Goal: Task Accomplishment & Management: Manage account settings

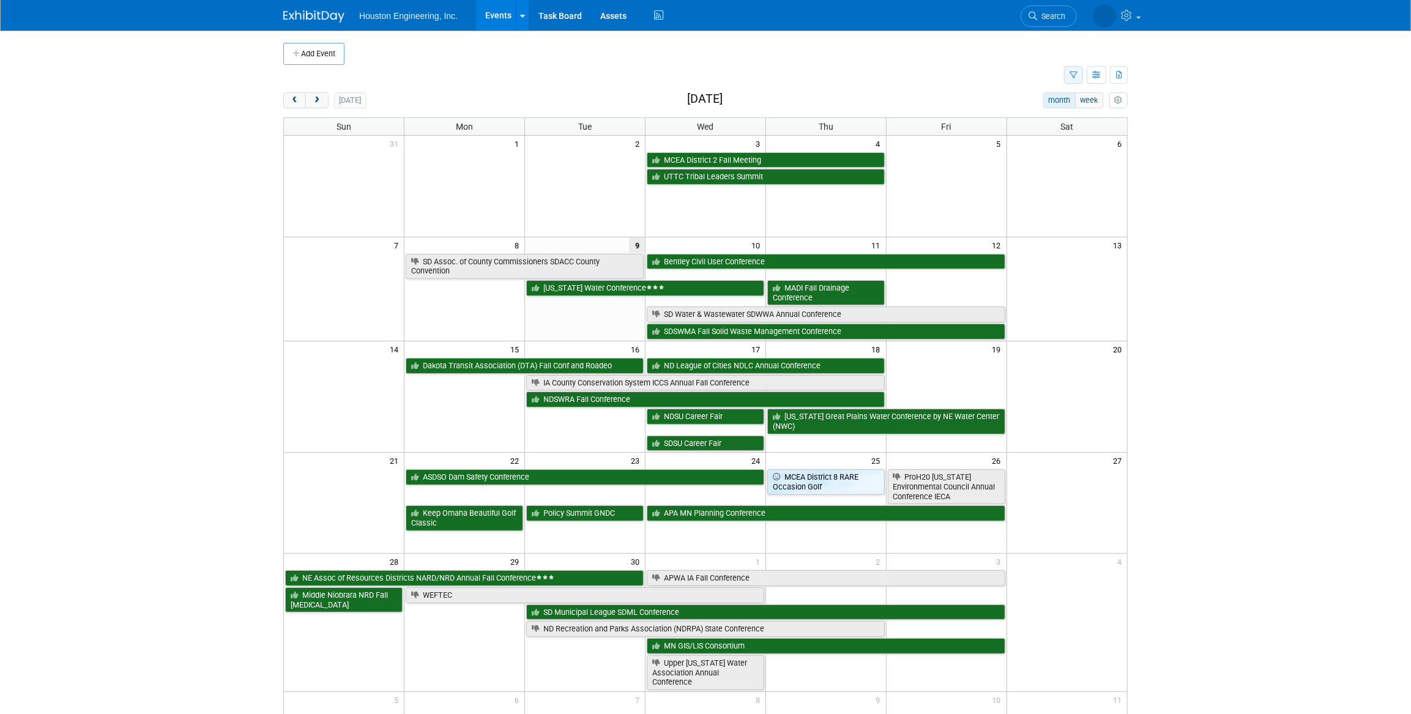
click at [1076, 79] on button "button" at bounding box center [1073, 75] width 19 height 18
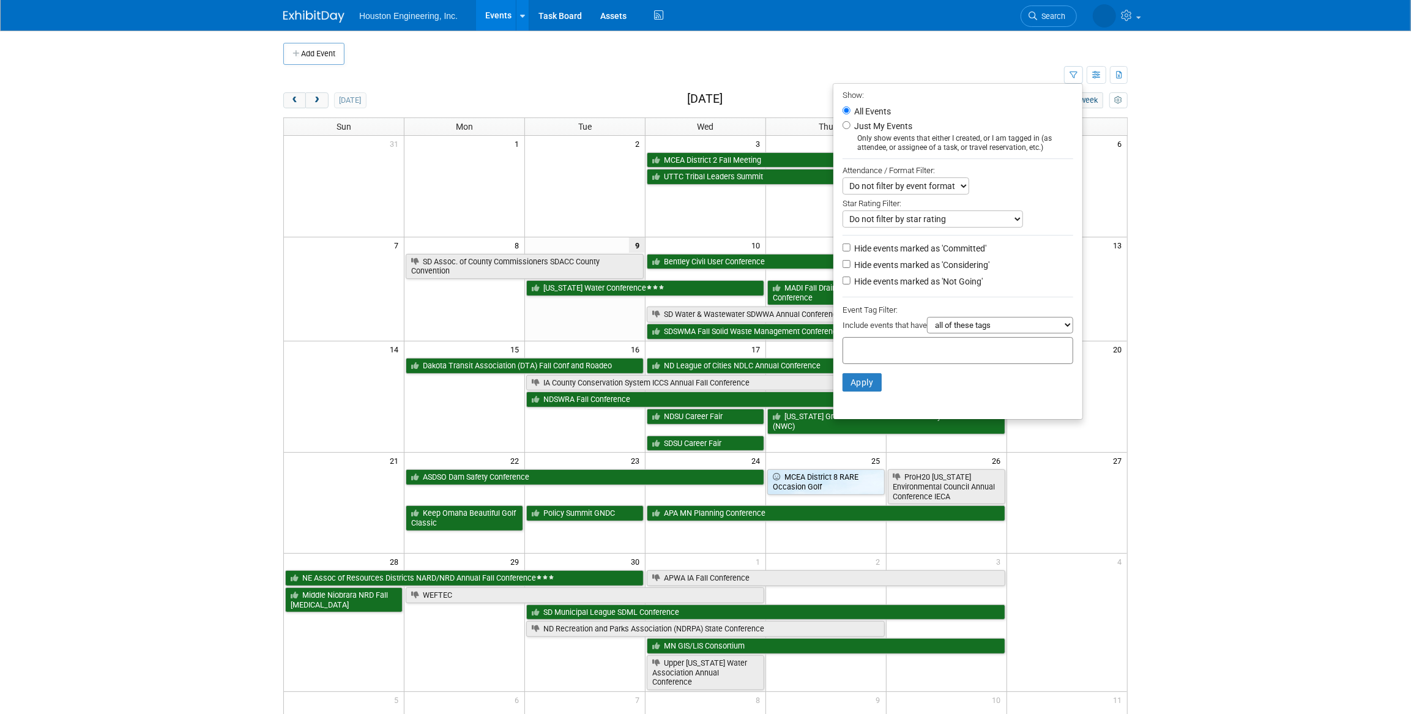
click at [886, 281] on label "Hide events marked as 'Not Going'" at bounding box center [917, 281] width 131 height 12
click at [851, 281] on input "Hide events marked as 'Not Going'" at bounding box center [847, 281] width 8 height 8
checkbox input "true"
click at [850, 384] on button "Apply" at bounding box center [862, 382] width 39 height 18
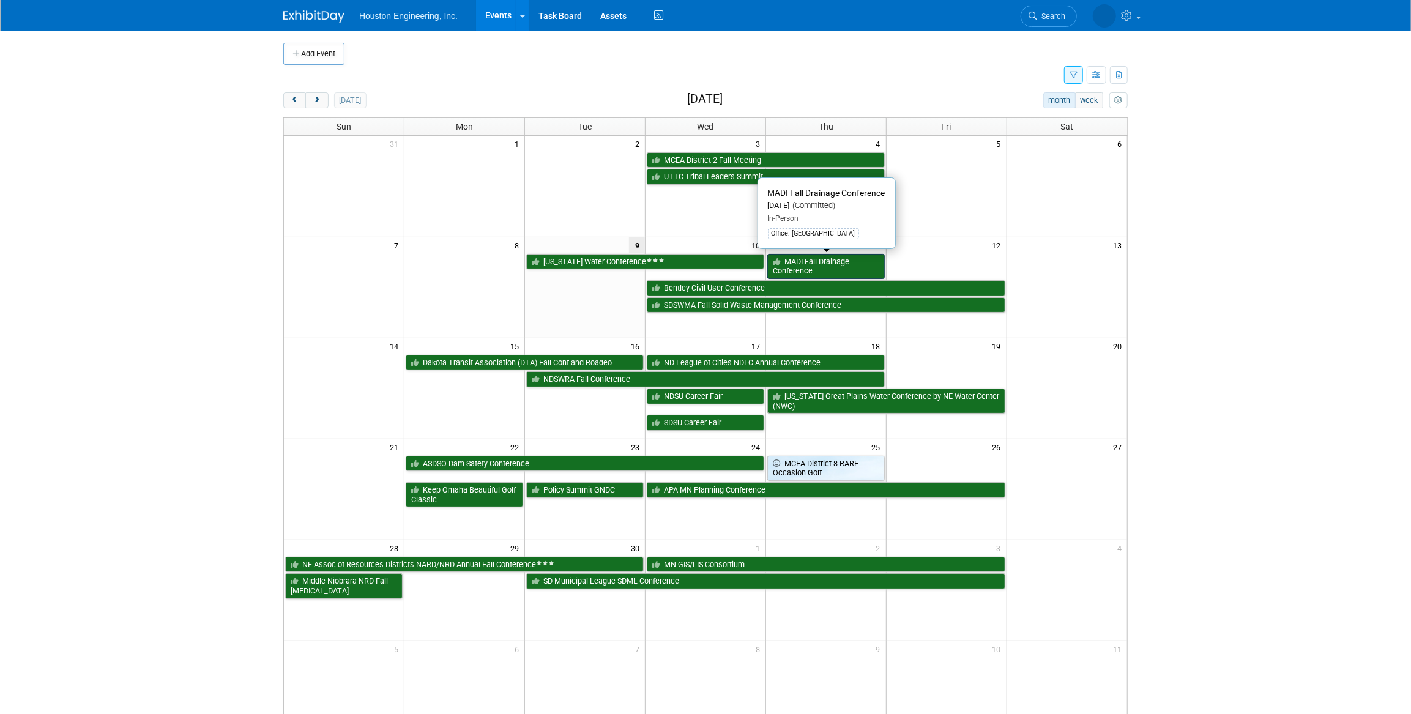
click at [857, 263] on link "MADI Fall Drainage Conference" at bounding box center [825, 266] width 117 height 25
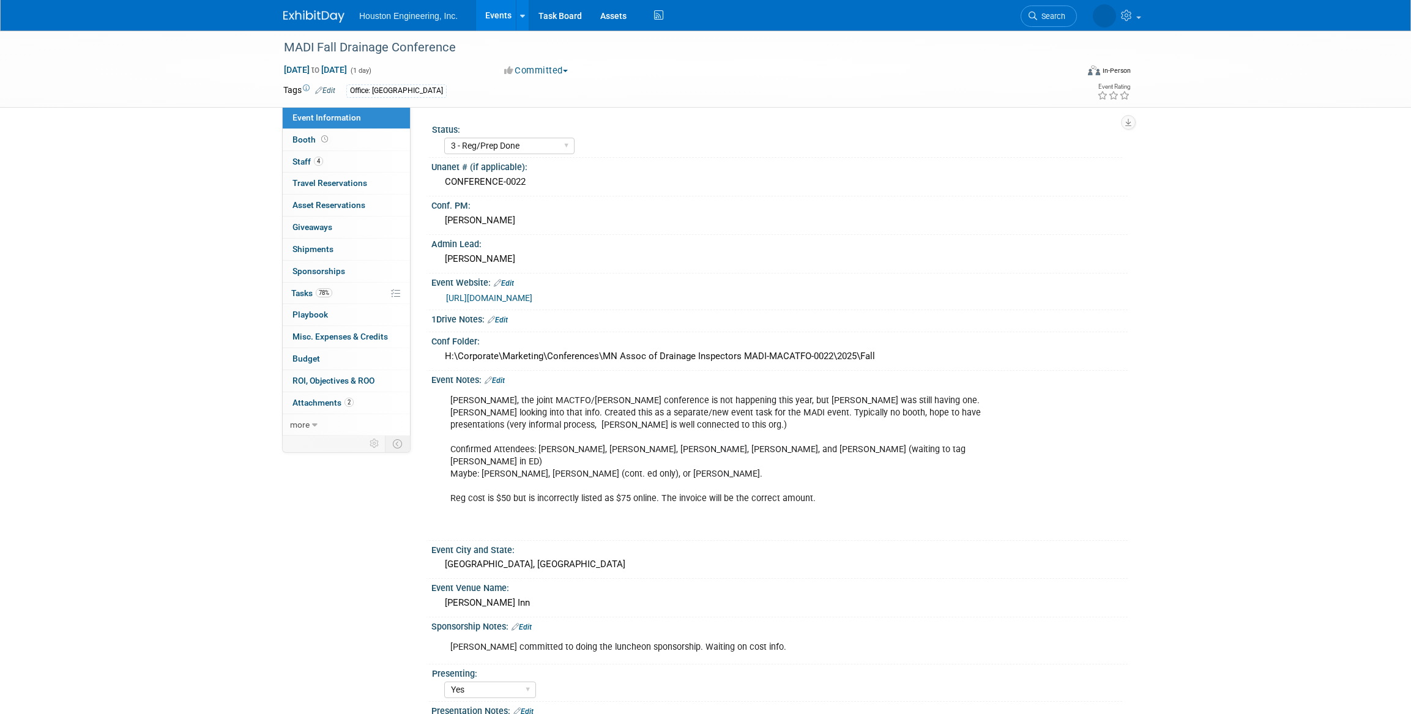
select select "3 - Reg/Prep Done"
select select "Yes"
select select "Water Resources"
click at [334, 68] on span "Sep 11, 2025 to Sep 11, 2025" at bounding box center [315, 69] width 64 height 11
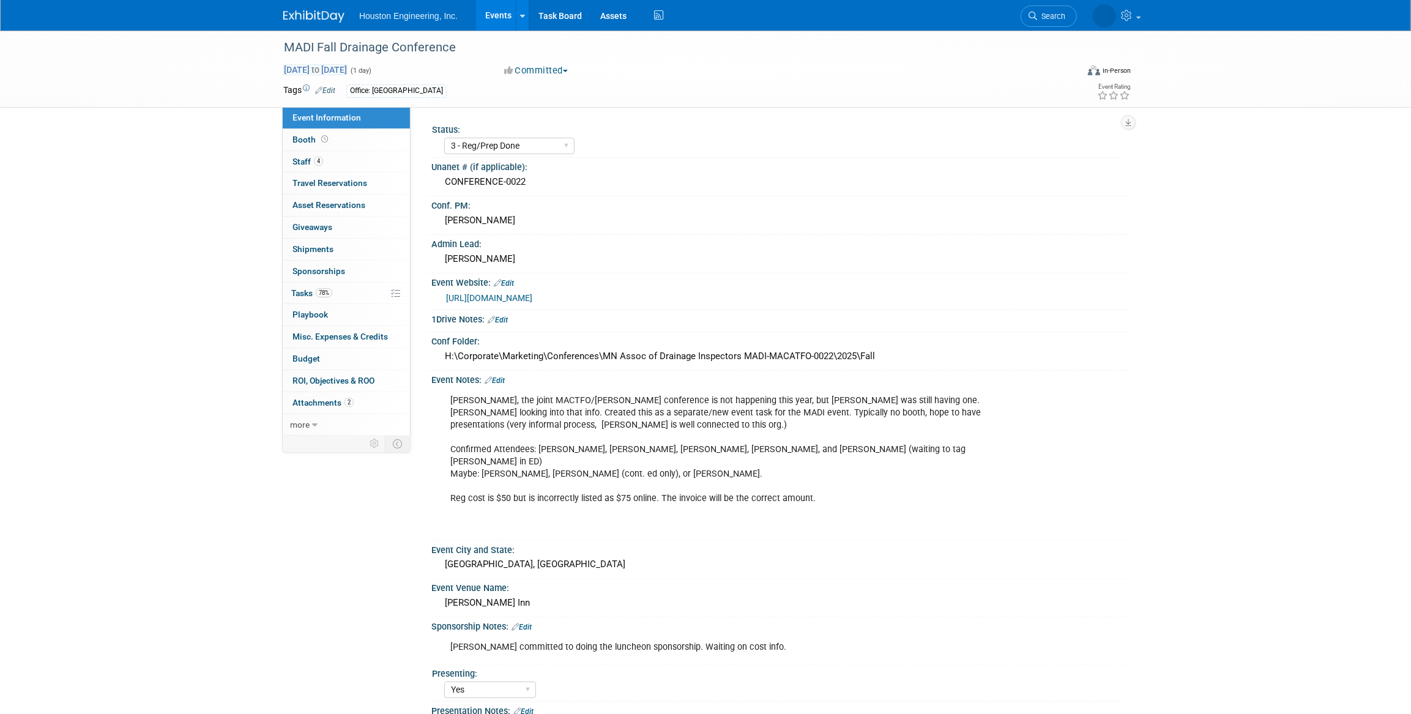
type input "Sep 11, 2025"
select select "8"
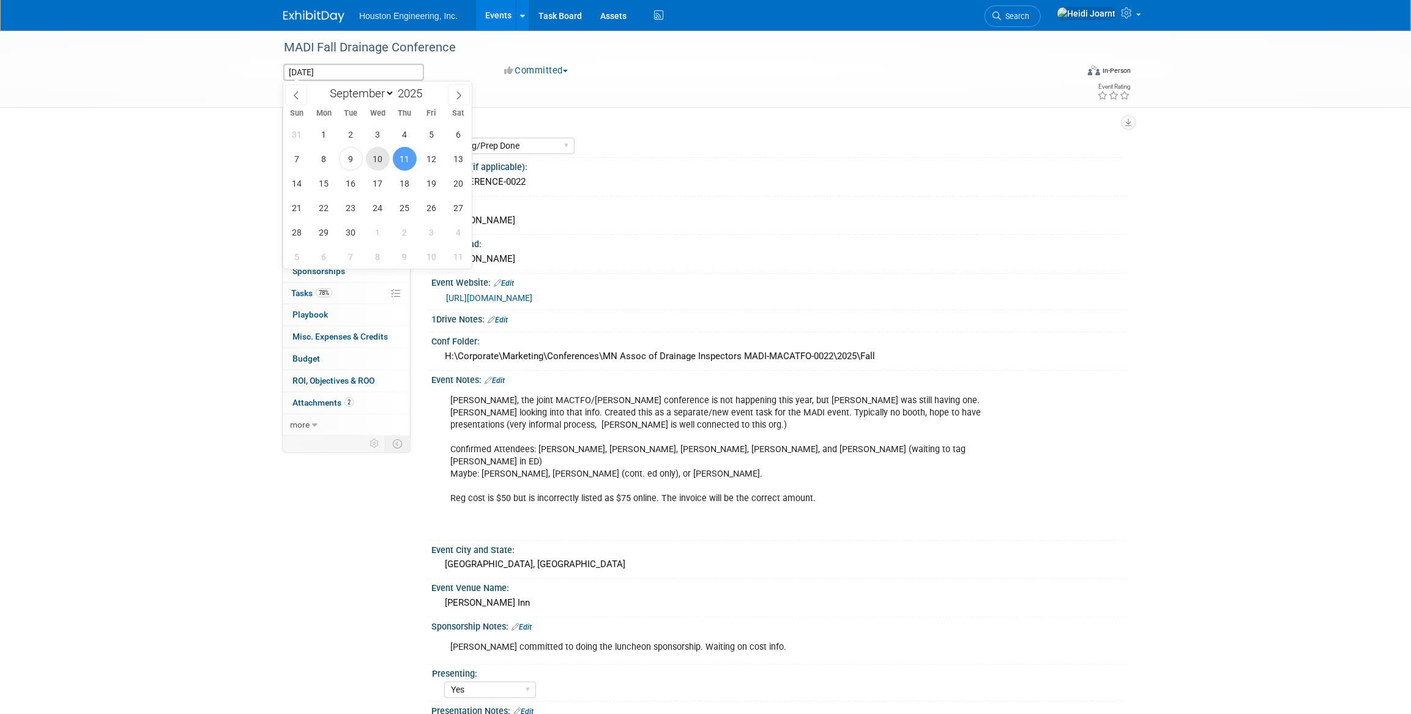
click at [373, 159] on span "10" at bounding box center [378, 159] width 24 height 24
type input "Sep 10, 2025"
click at [401, 160] on span "11" at bounding box center [405, 159] width 24 height 24
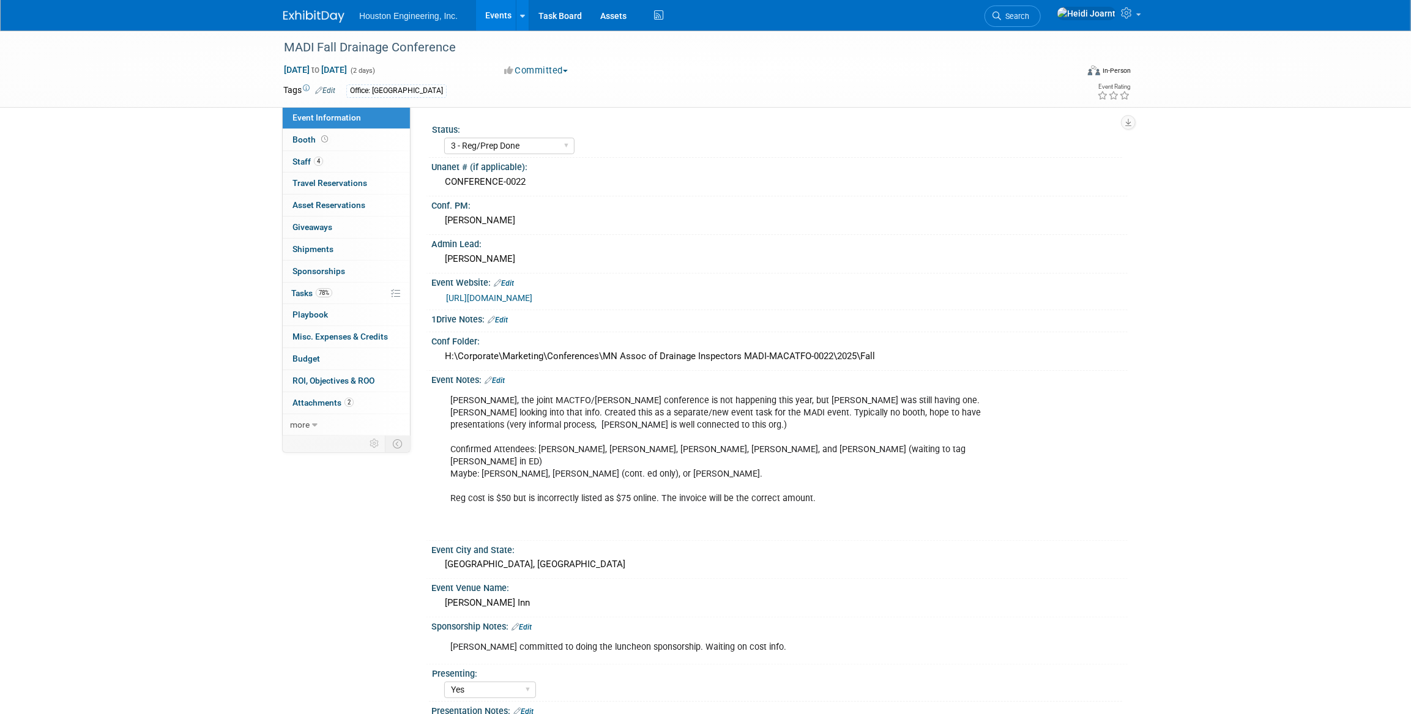
click at [502, 381] on link "Edit" at bounding box center [495, 380] width 20 height 9
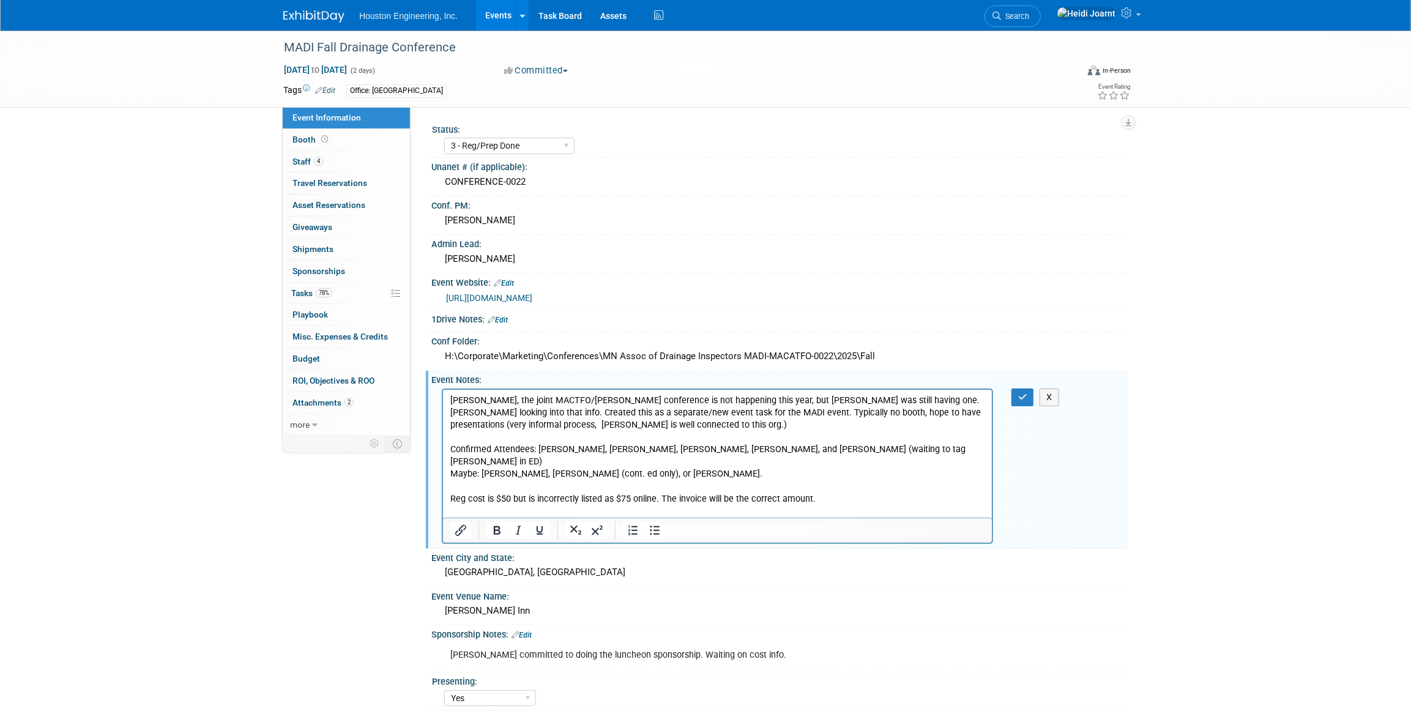
click at [655, 425] on p "Per Chris, the joint MACTFO/MADI Drainage conference is not happening this year…" at bounding box center [717, 461] width 535 height 135
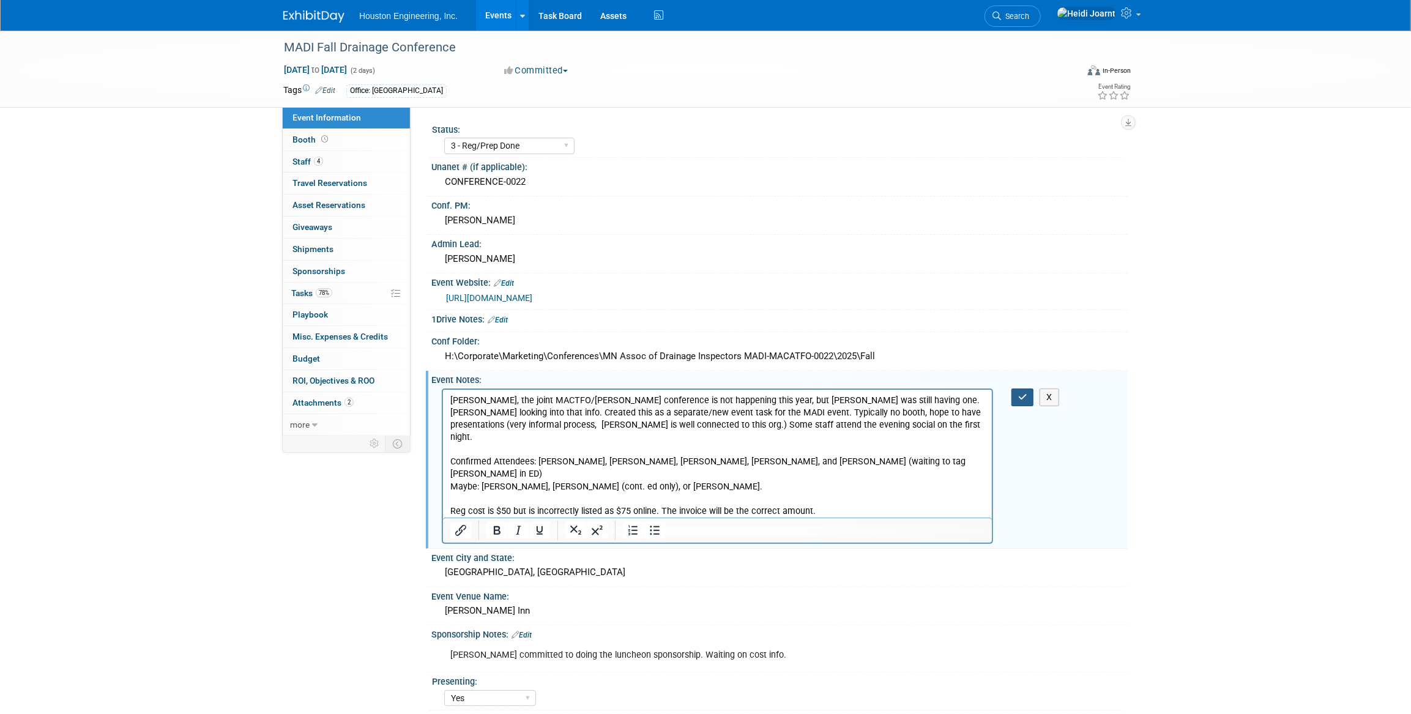
click at [1016, 394] on button "button" at bounding box center [1023, 398] width 23 height 18
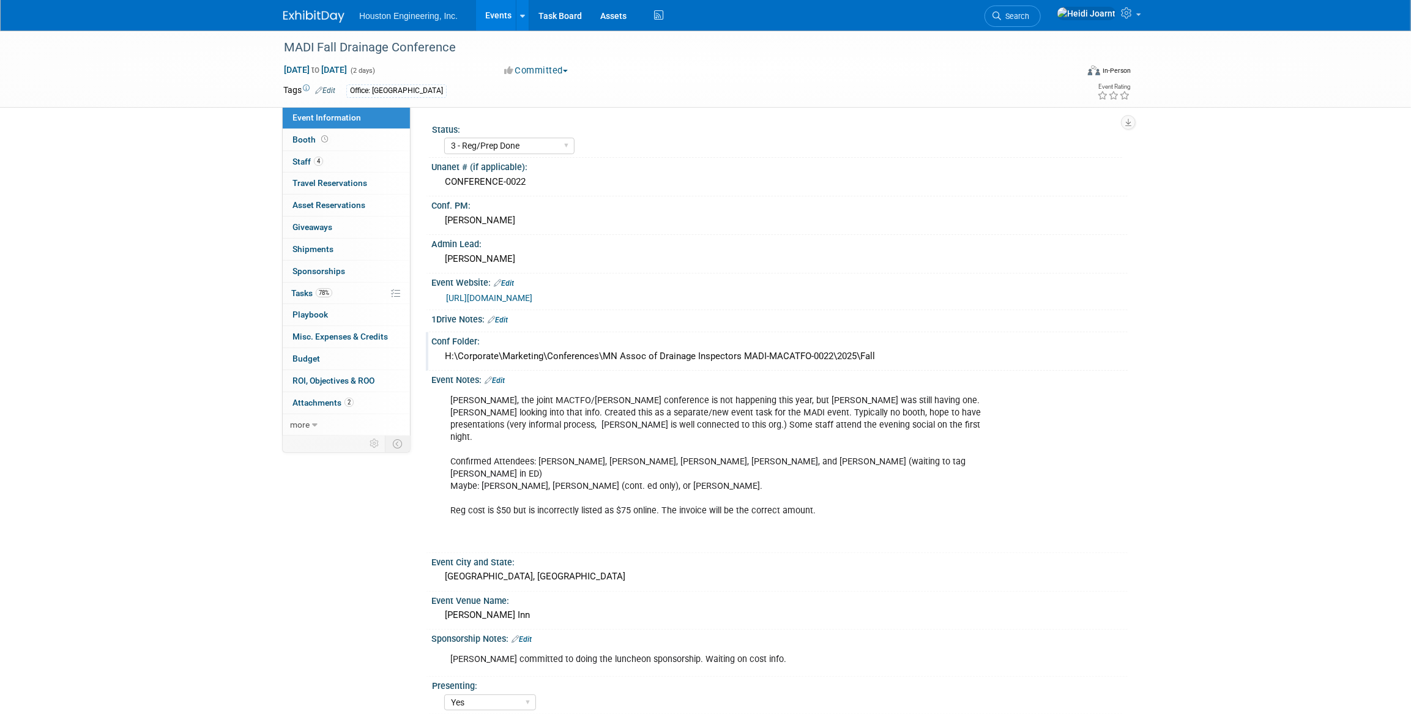
scroll to position [111, 0]
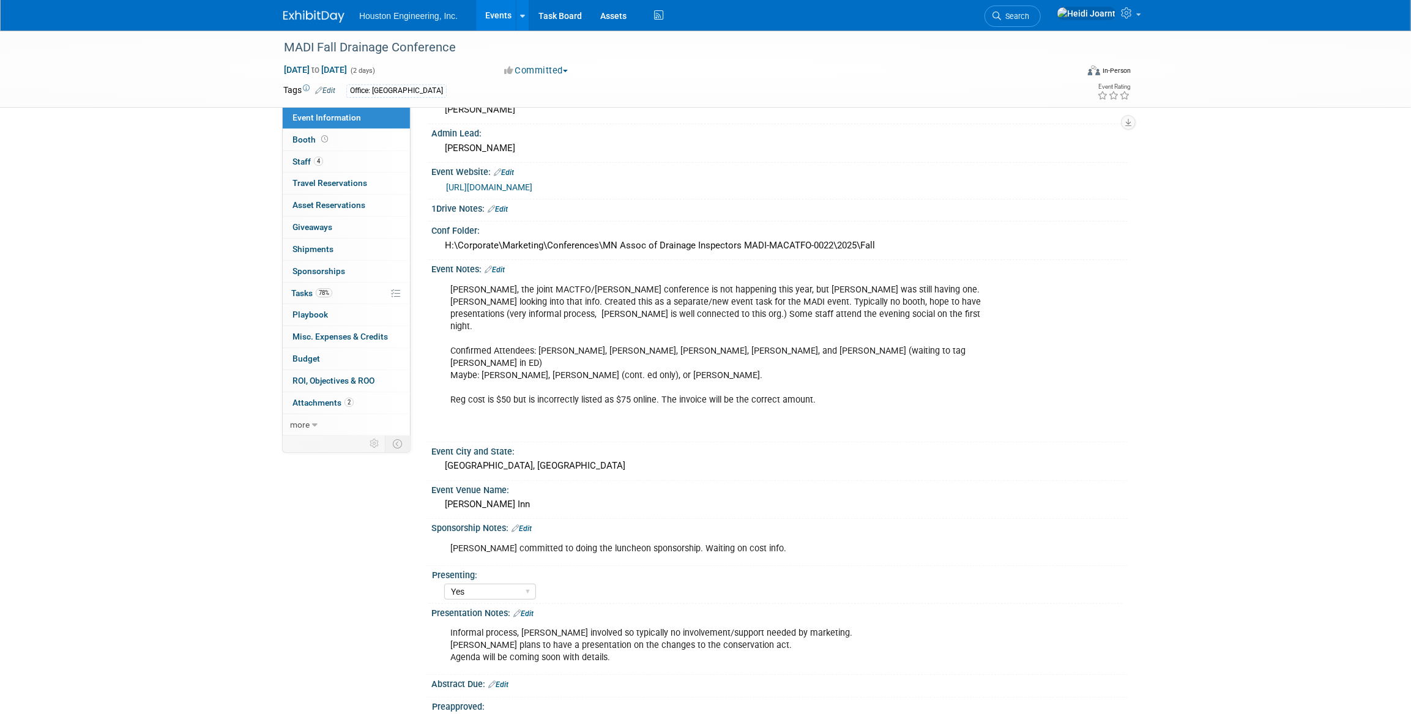
click at [531, 609] on link "Edit" at bounding box center [523, 613] width 20 height 9
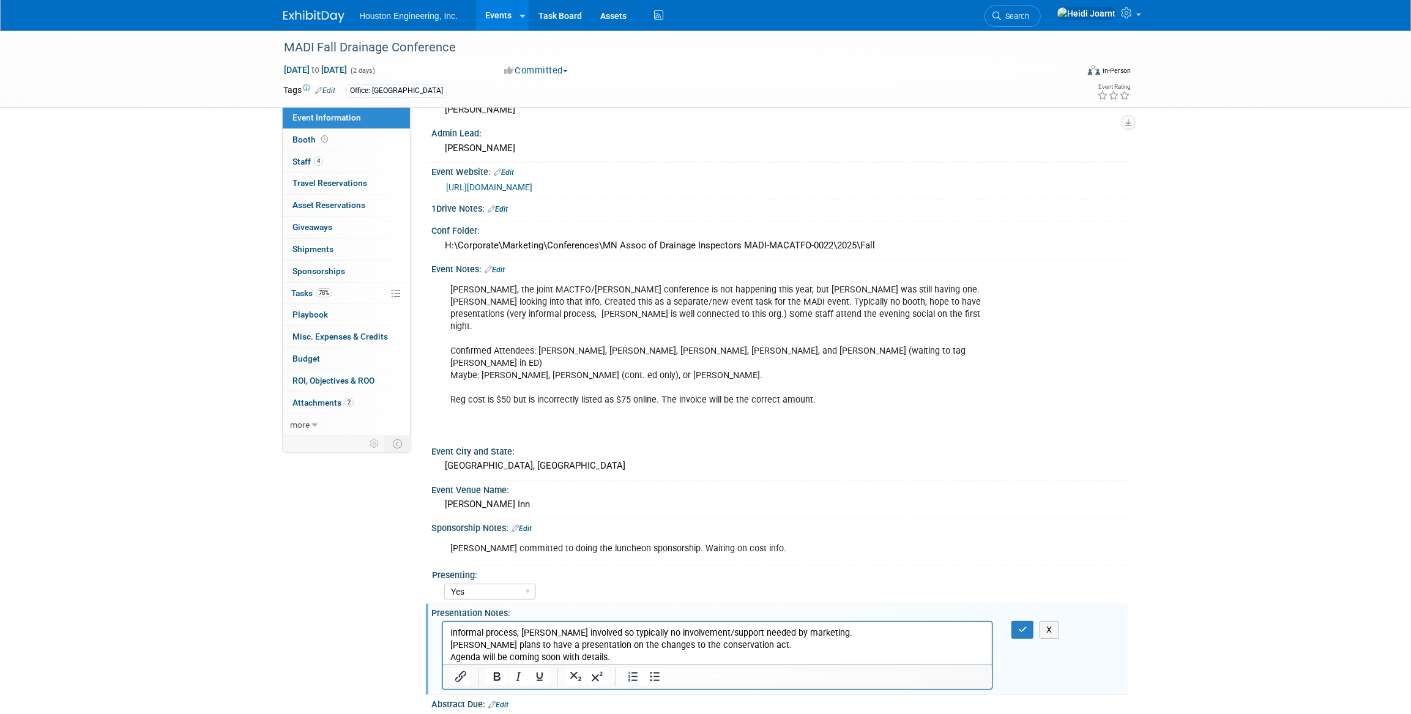
scroll to position [0, 0]
drag, startPoint x: 770, startPoint y: 643, endPoint x: 763, endPoint y: 641, distance: 7.6
click at [763, 641] on p "Informal process, Chris involved so typically no involvement/support needed by …" at bounding box center [717, 645] width 535 height 37
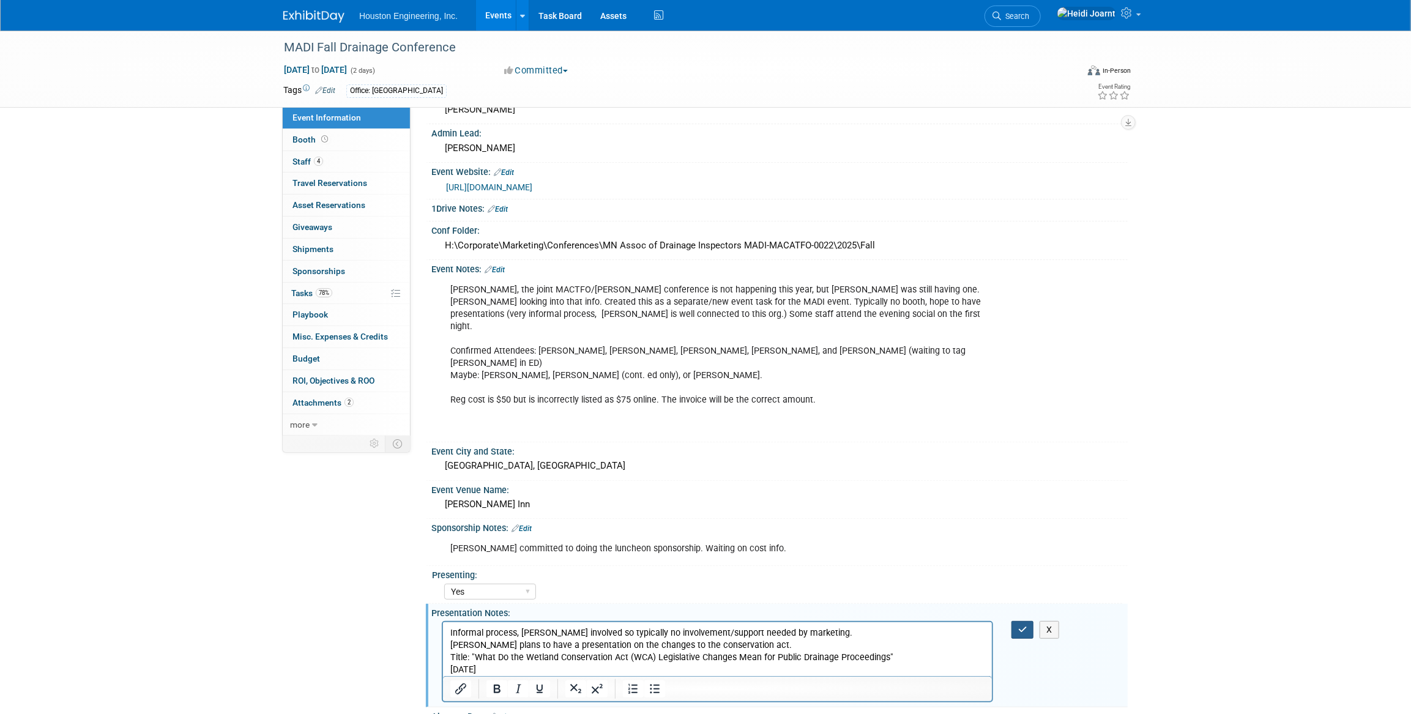
click at [1021, 625] on icon "button" at bounding box center [1022, 629] width 9 height 9
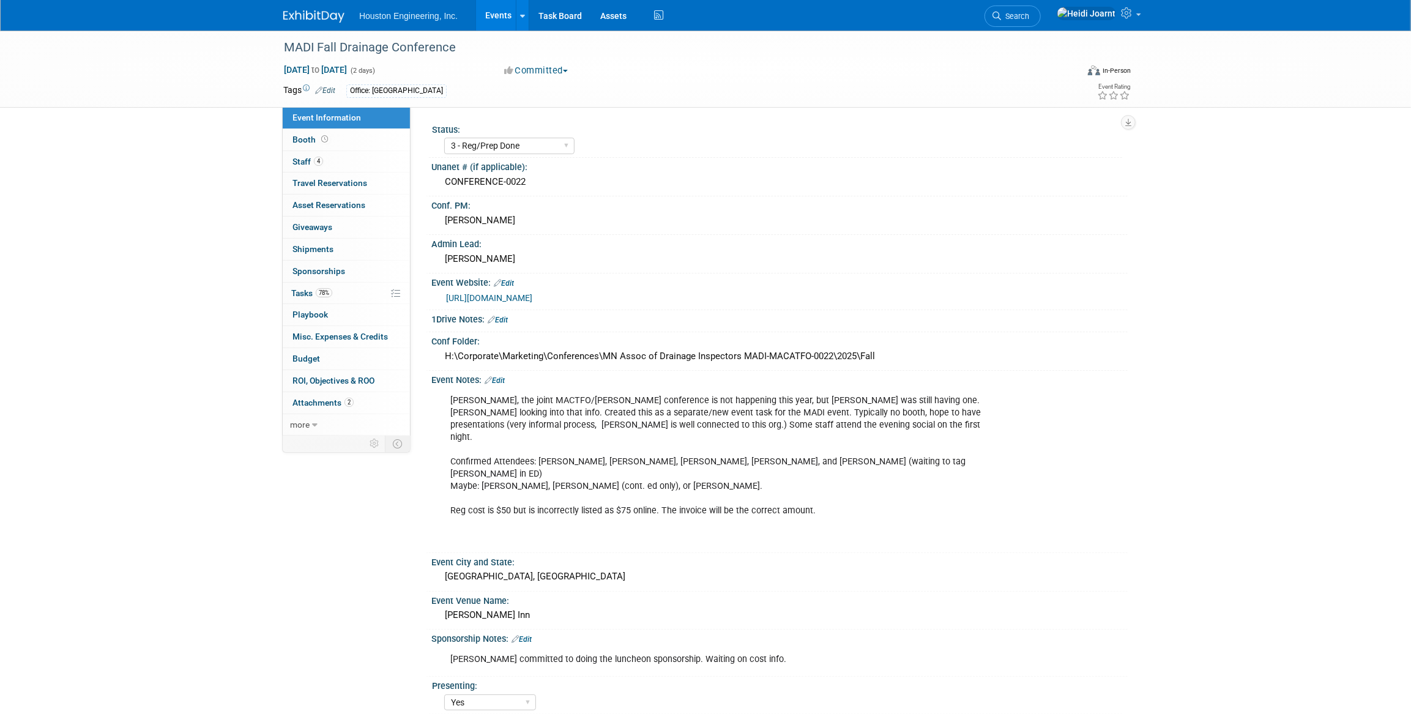
click at [502, 17] on link "Events" at bounding box center [498, 15] width 45 height 31
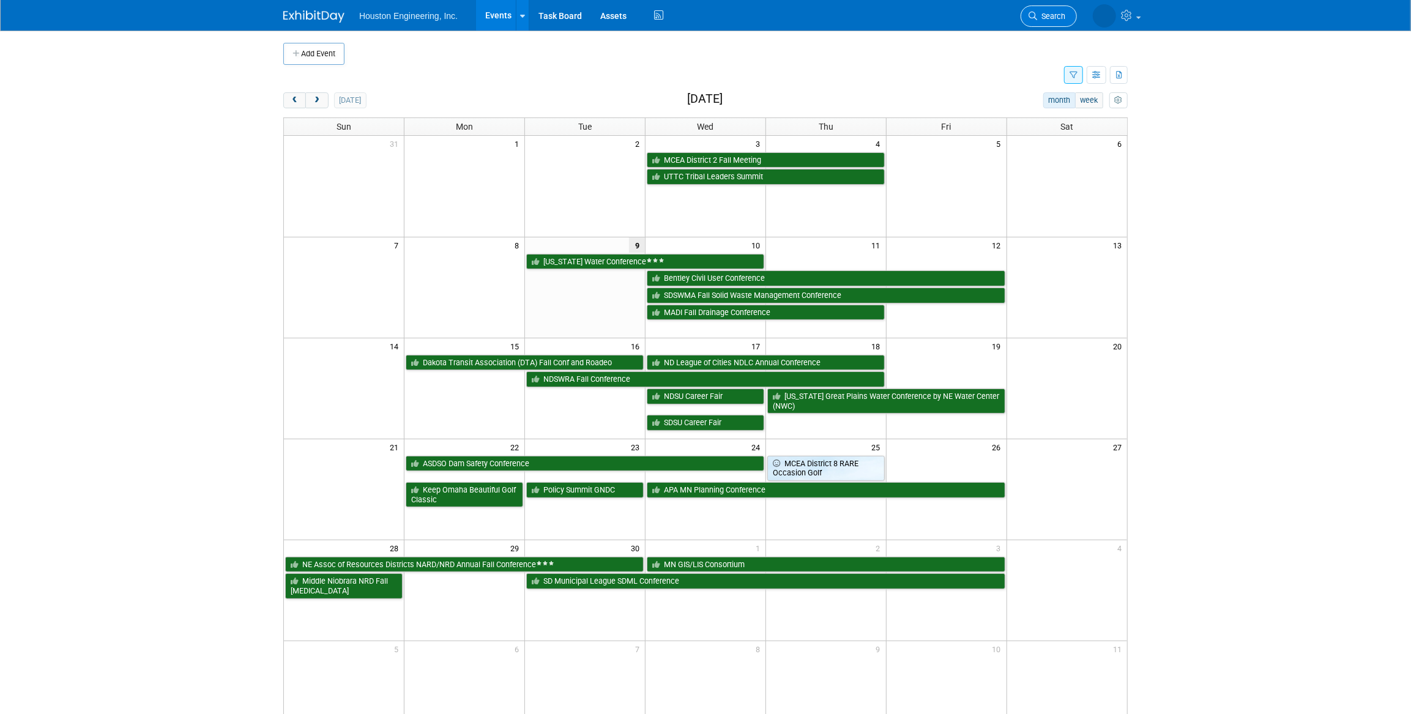
click at [1057, 24] on link "Search" at bounding box center [1049, 16] width 56 height 21
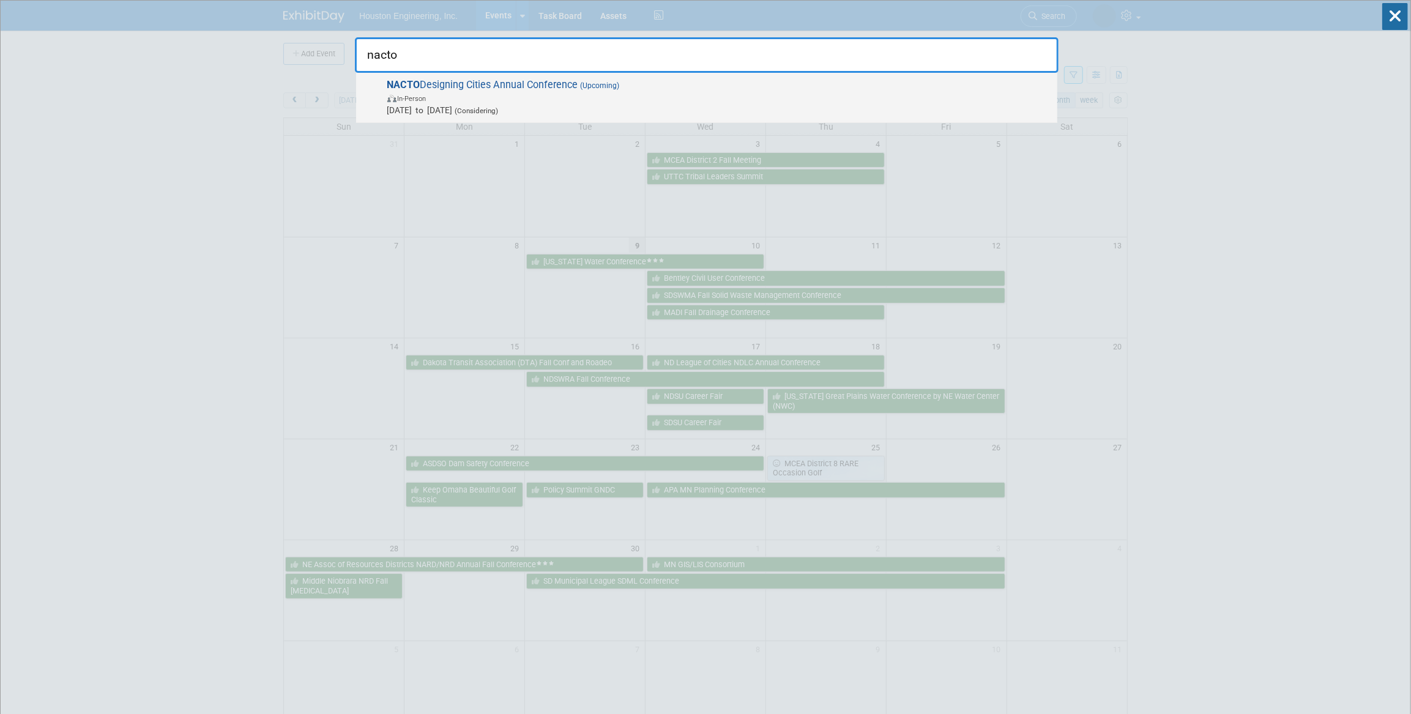
type input "nacto"
click at [770, 104] on span "[DATE] to [DATE] (Considering)" at bounding box center [719, 110] width 664 height 12
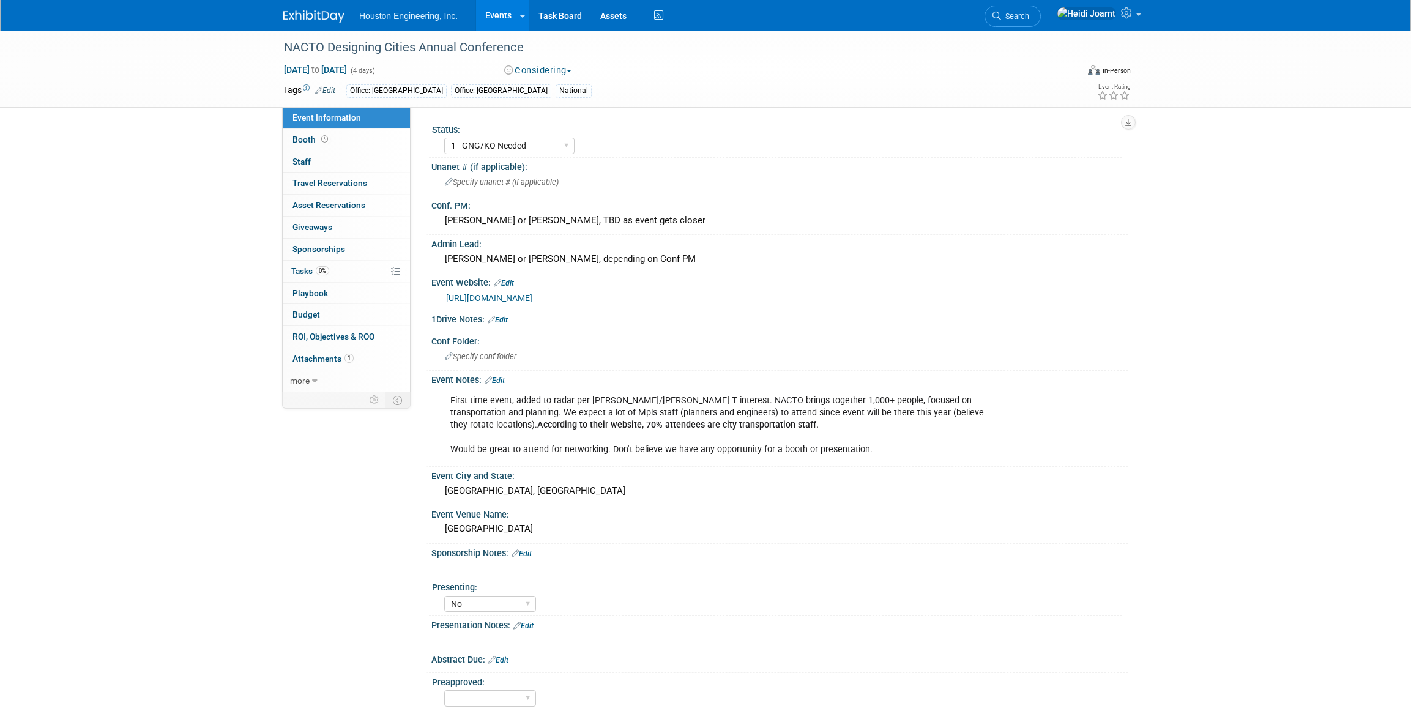
select select "1 - GNG/KO Needed"
select select "No"
select select "Transportation"
click at [360, 275] on link "0% Tasks 0%" at bounding box center [346, 271] width 127 height 21
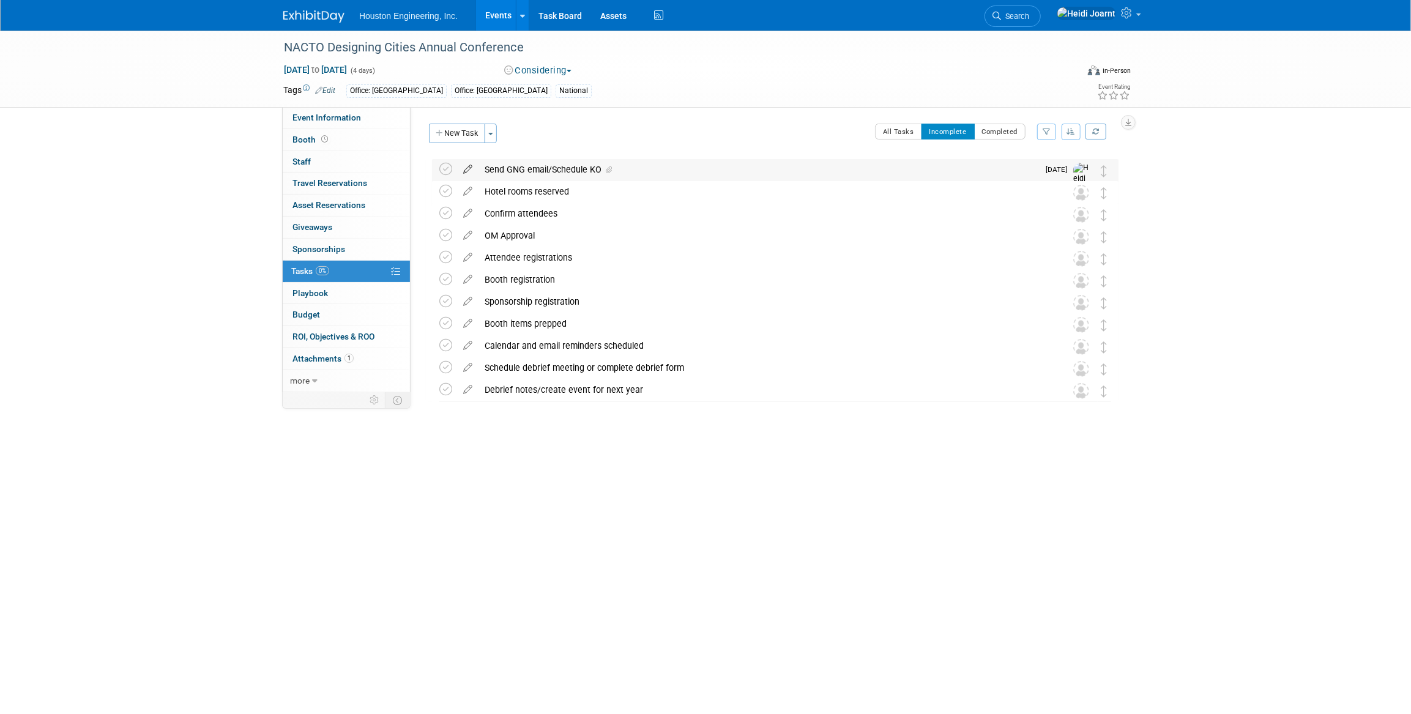
click at [463, 171] on icon at bounding box center [467, 166] width 21 height 15
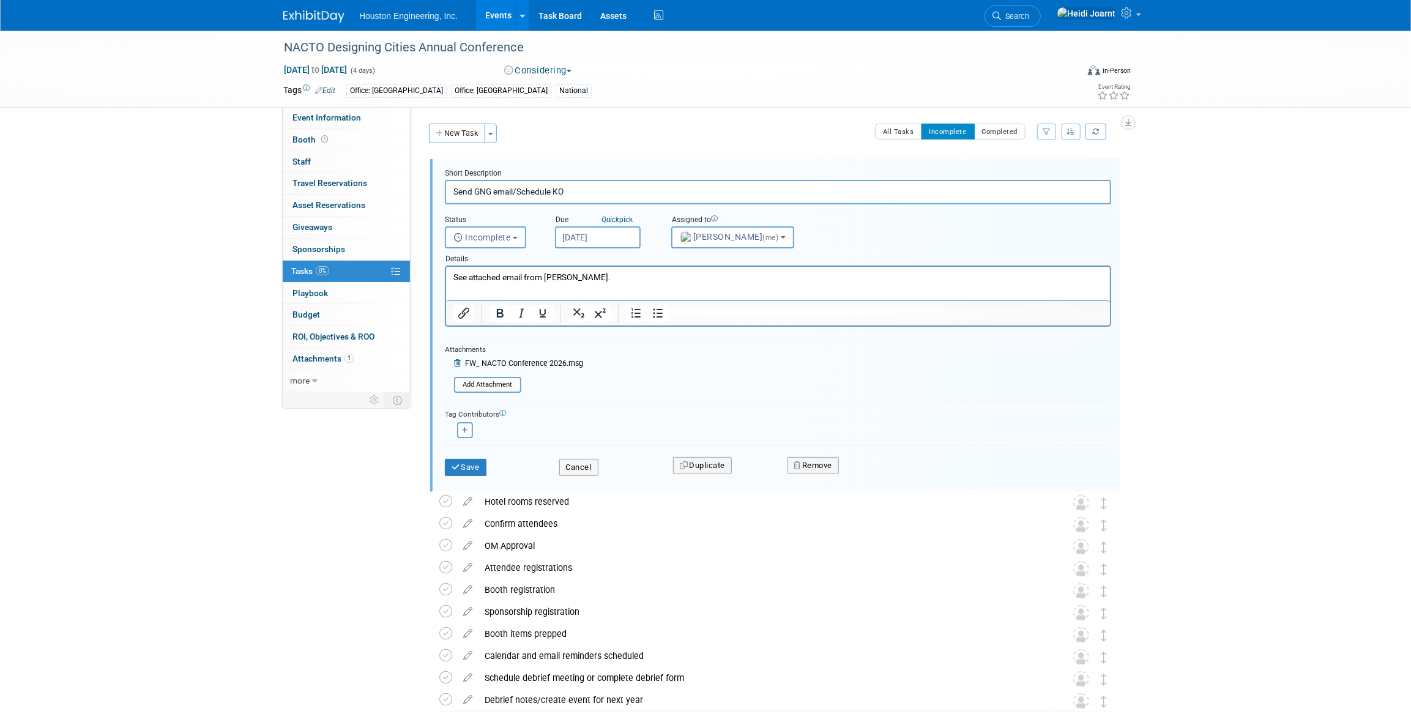
drag, startPoint x: 575, startPoint y: 190, endPoint x: 513, endPoint y: 194, distance: 62.0
click at [513, 194] on input "Send GNG email/Schedule KO" at bounding box center [778, 192] width 666 height 24
drag, startPoint x: 474, startPoint y: 190, endPoint x: 446, endPoint y: 191, distance: 28.2
click at [446, 191] on input "Send GNG email/Schedule KO" at bounding box center [778, 192] width 666 height 24
type input "Schedule GNG/KO Meeting"
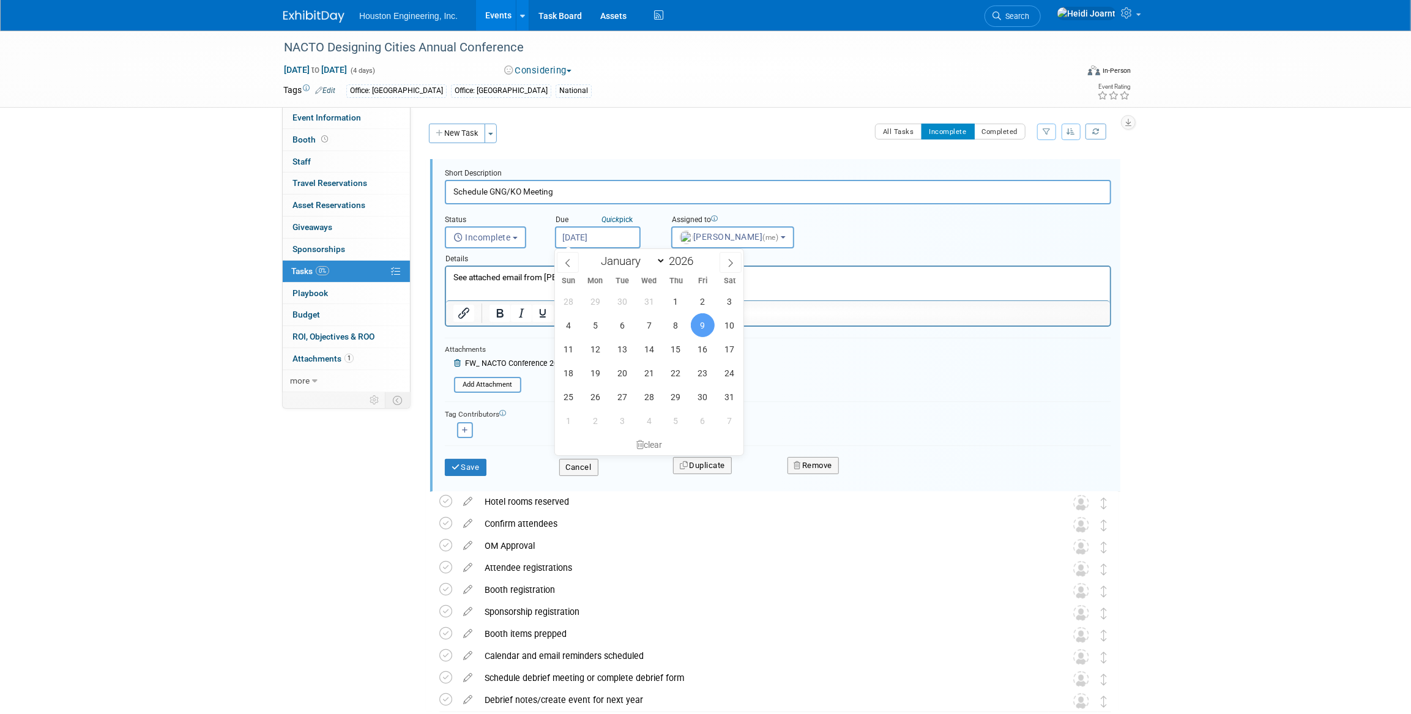
click at [608, 239] on input "[DATE]" at bounding box center [598, 237] width 86 height 22
click at [568, 266] on icon at bounding box center [567, 263] width 4 height 8
type input "2025"
select select "11"
click at [597, 301] on span "1" at bounding box center [595, 301] width 24 height 24
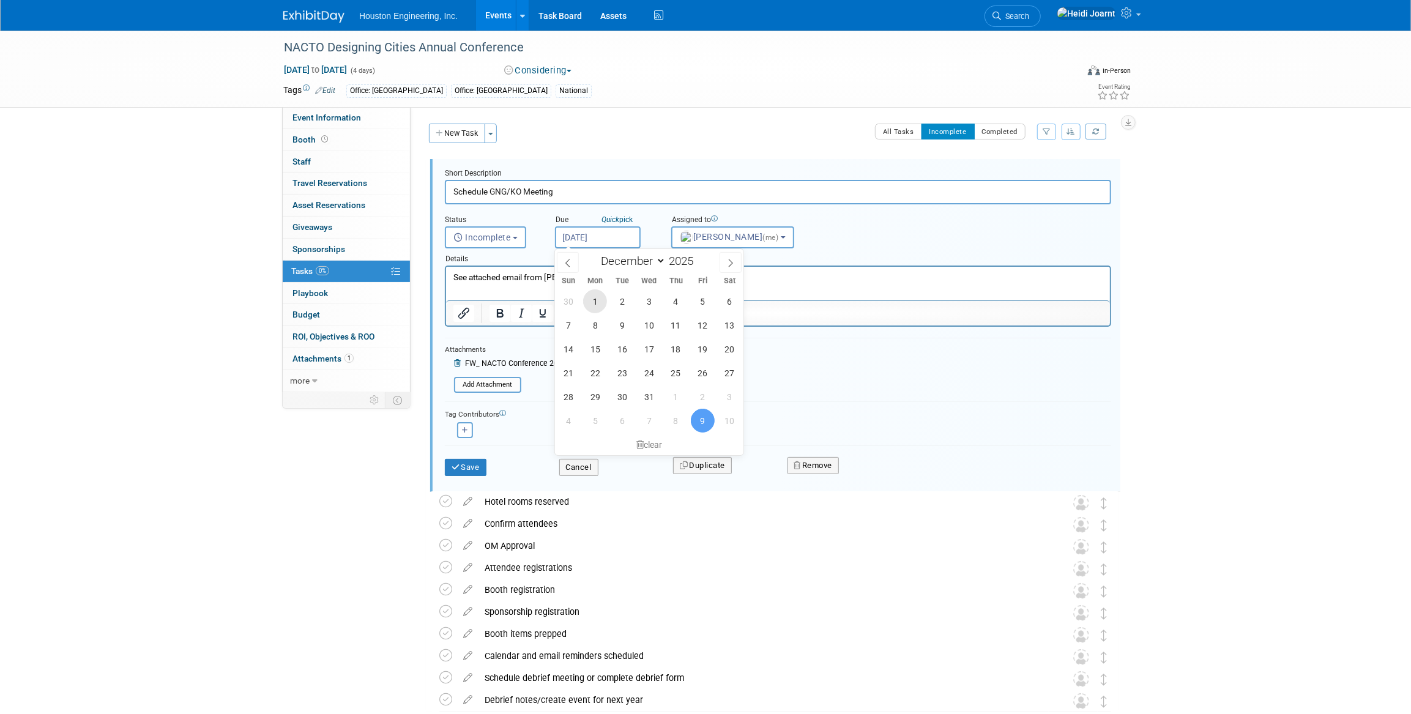
type input "[DATE]"
click at [596, 193] on input "Schedule GNG/KO Meeting" at bounding box center [778, 192] width 666 height 24
type input "Schedule GNG/KO Meeting for late Dec"
click at [602, 281] on p "See attached email from [PERSON_NAME]." at bounding box center [778, 278] width 650 height 12
click at [477, 461] on button "Save" at bounding box center [466, 467] width 42 height 17
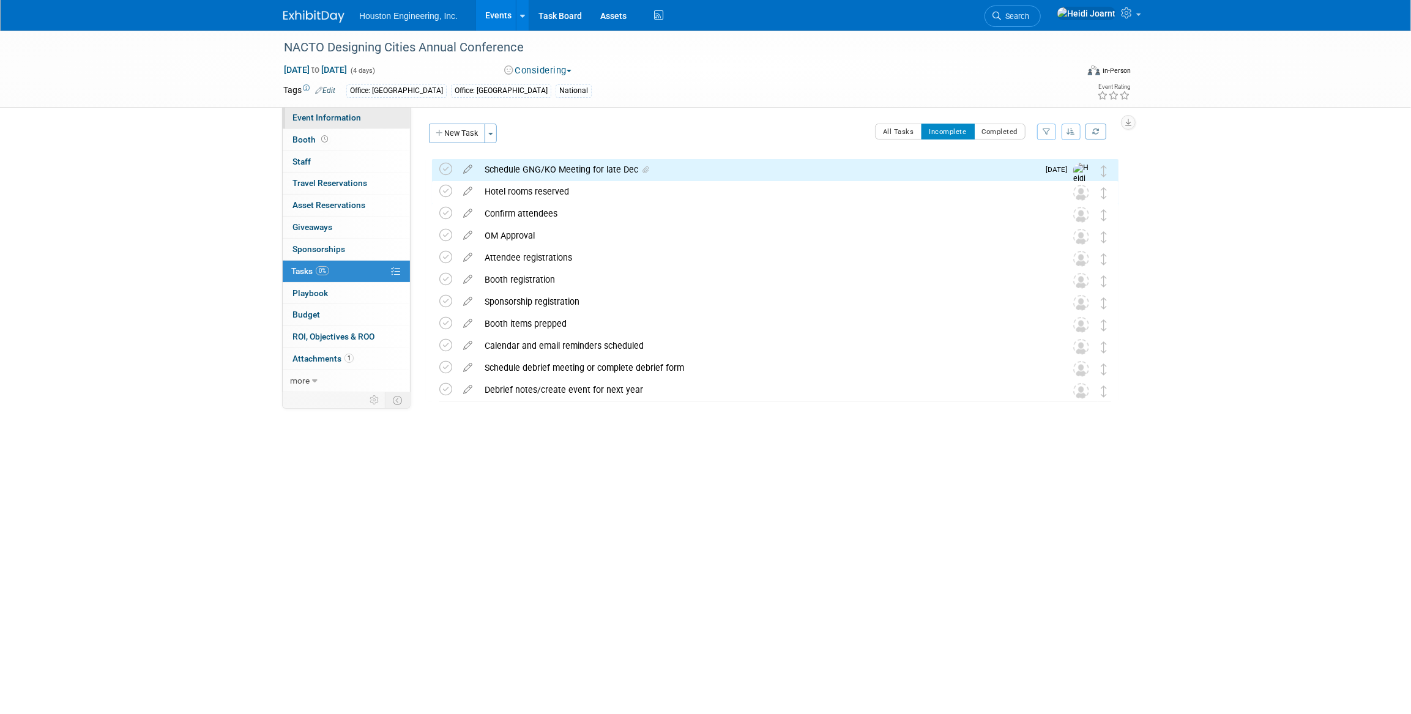
click at [353, 113] on span "Event Information" at bounding box center [327, 118] width 69 height 10
select select "1 - GNG/KO Needed"
select select "No"
select select "Transportation"
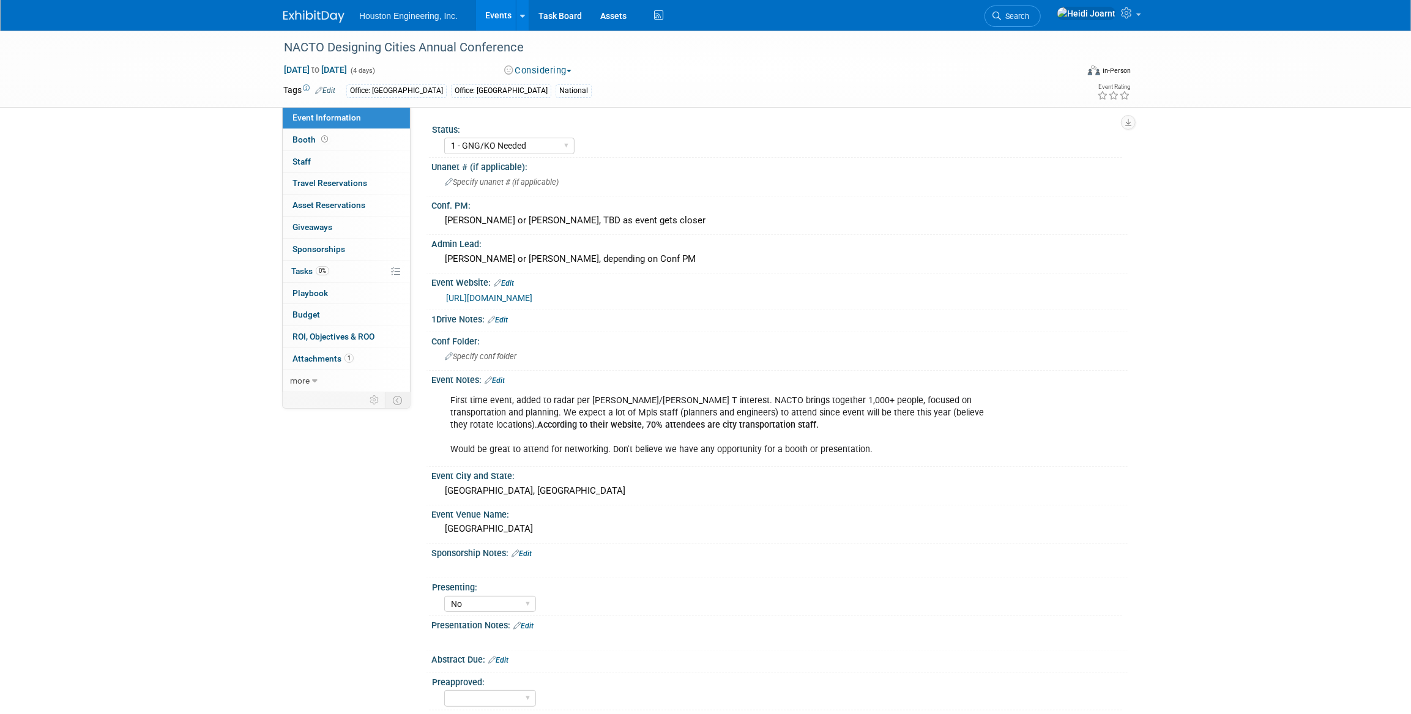
click at [501, 379] on link "Edit" at bounding box center [495, 380] width 20 height 9
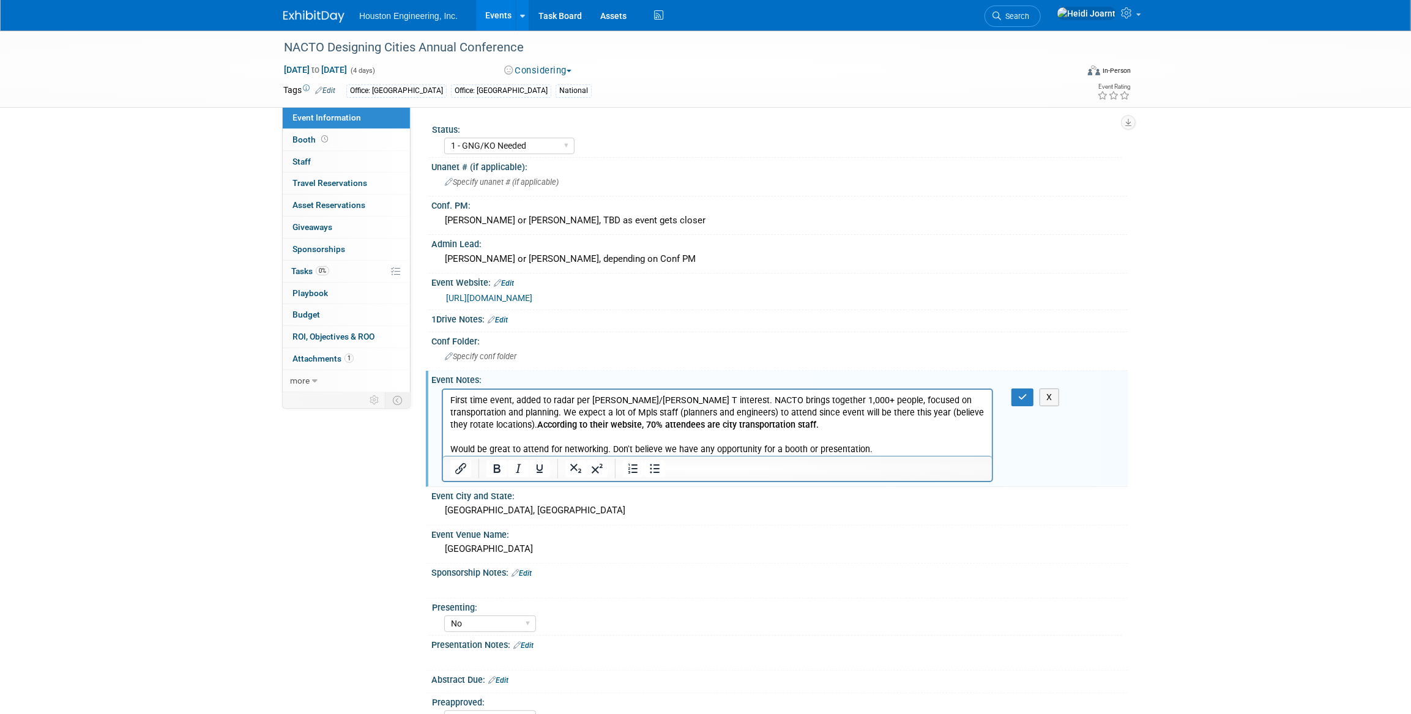
drag, startPoint x: 877, startPoint y: 451, endPoint x: 606, endPoint y: 451, distance: 270.5
click at [606, 451] on p "First time event, added to radar per [PERSON_NAME]/[PERSON_NAME] T interest. NA…" at bounding box center [717, 424] width 535 height 61
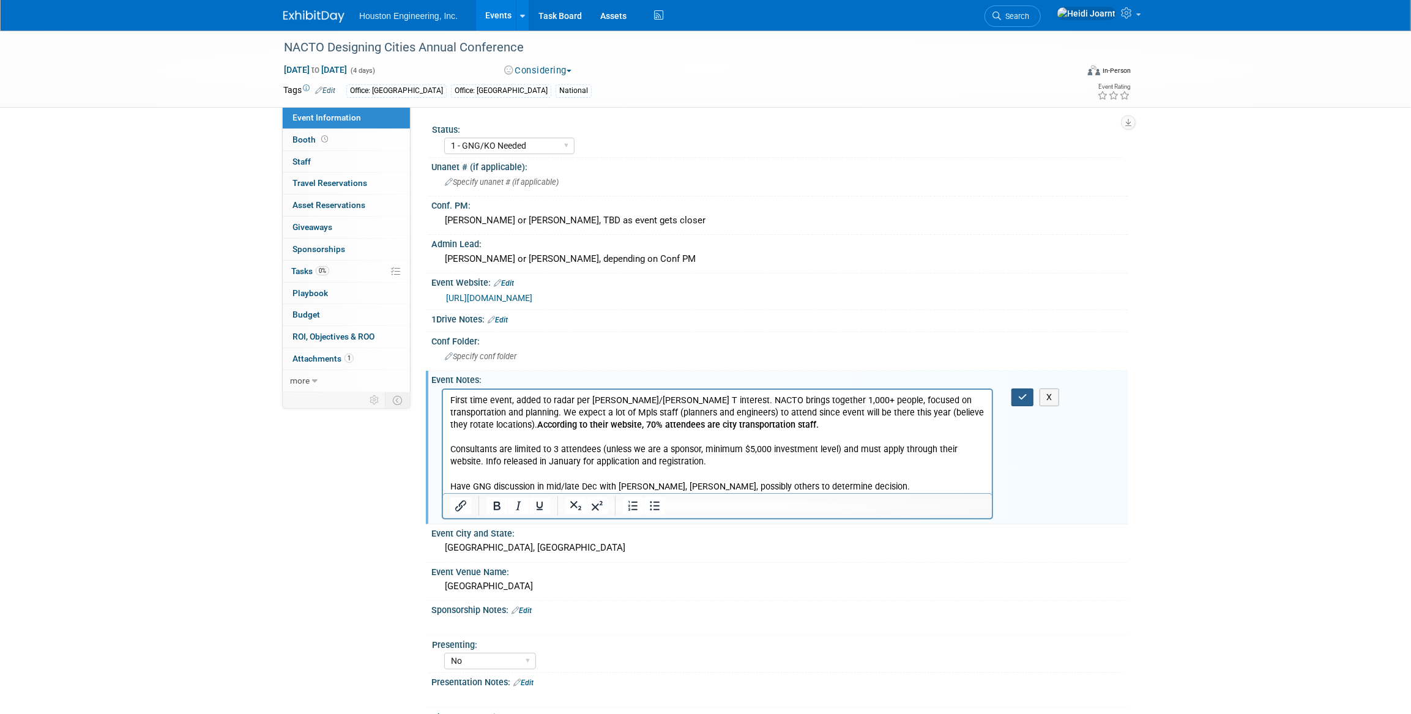
click at [1027, 395] on icon "button" at bounding box center [1022, 397] width 9 height 9
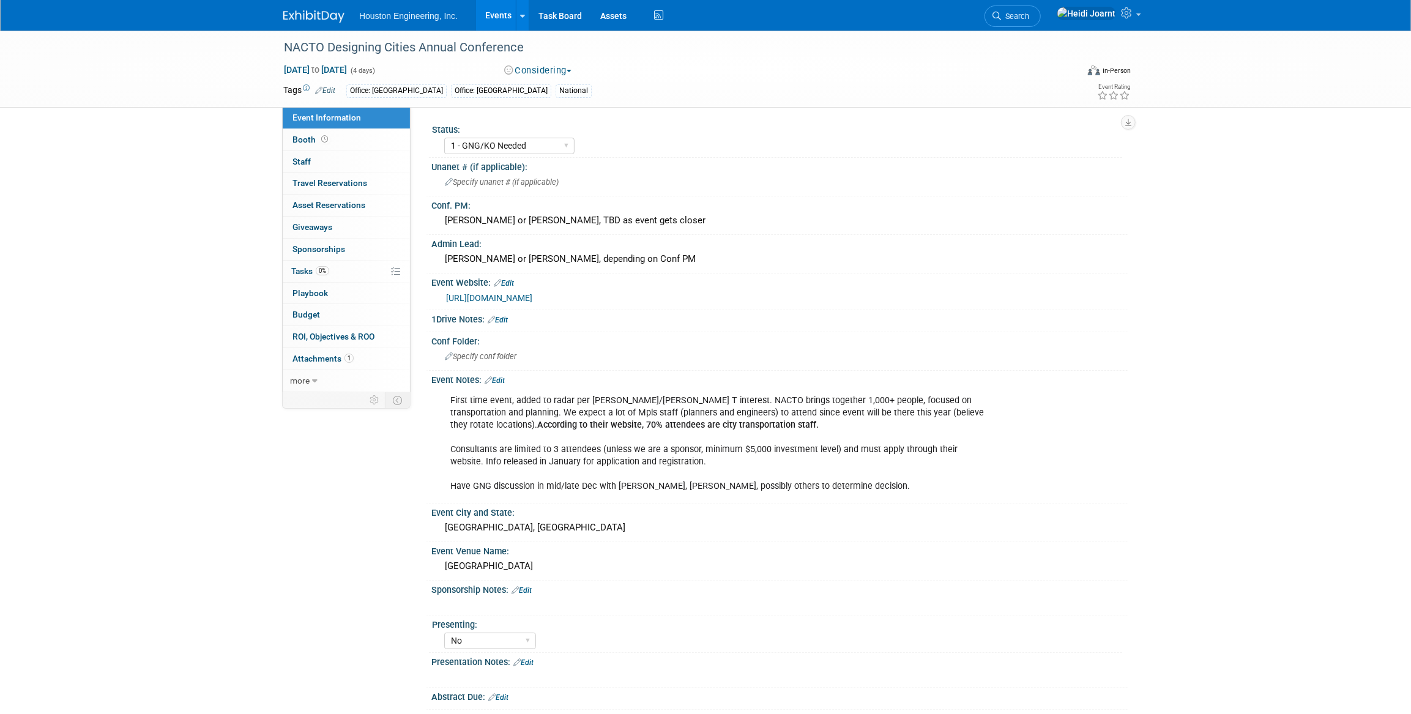
click at [532, 294] on link "[URL][DOMAIN_NAME]" at bounding box center [489, 298] width 86 height 10
click at [354, 136] on link "Booth" at bounding box center [346, 139] width 127 height 21
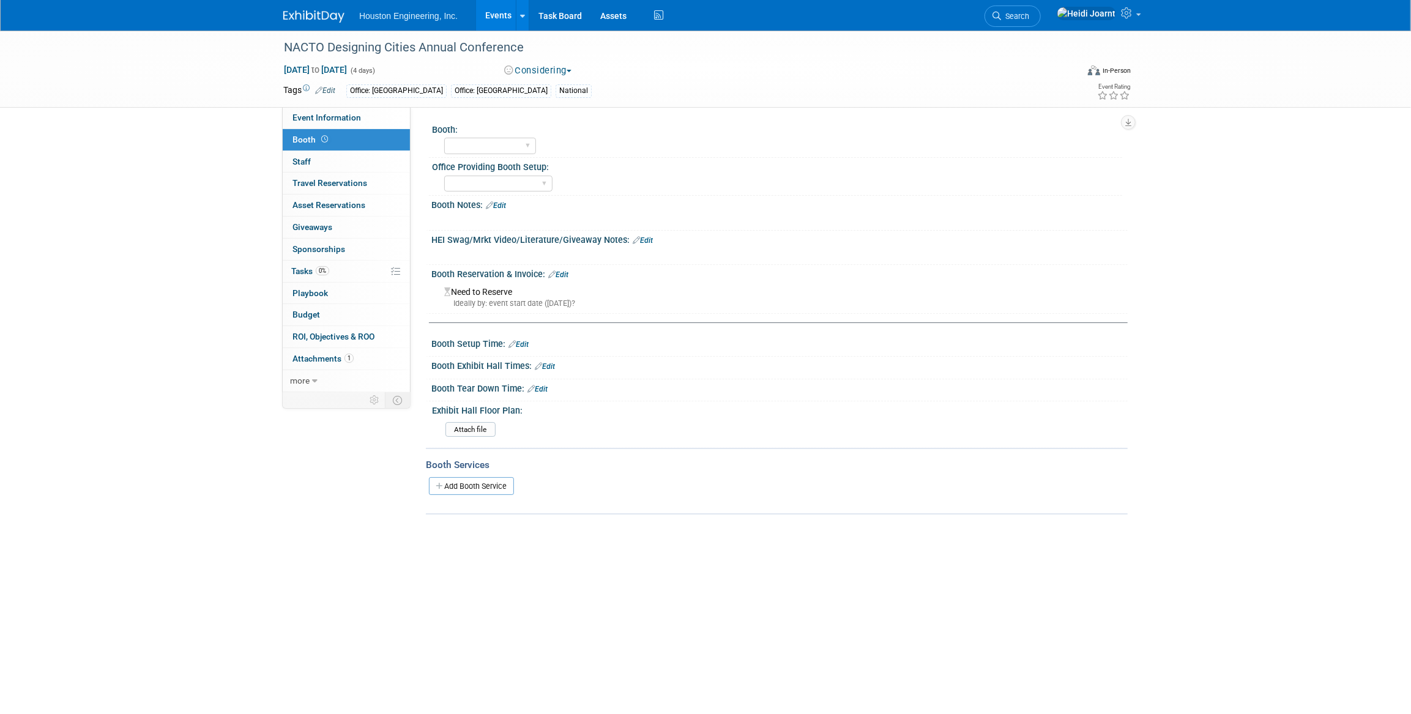
click at [498, 202] on link "Edit" at bounding box center [496, 205] width 20 height 9
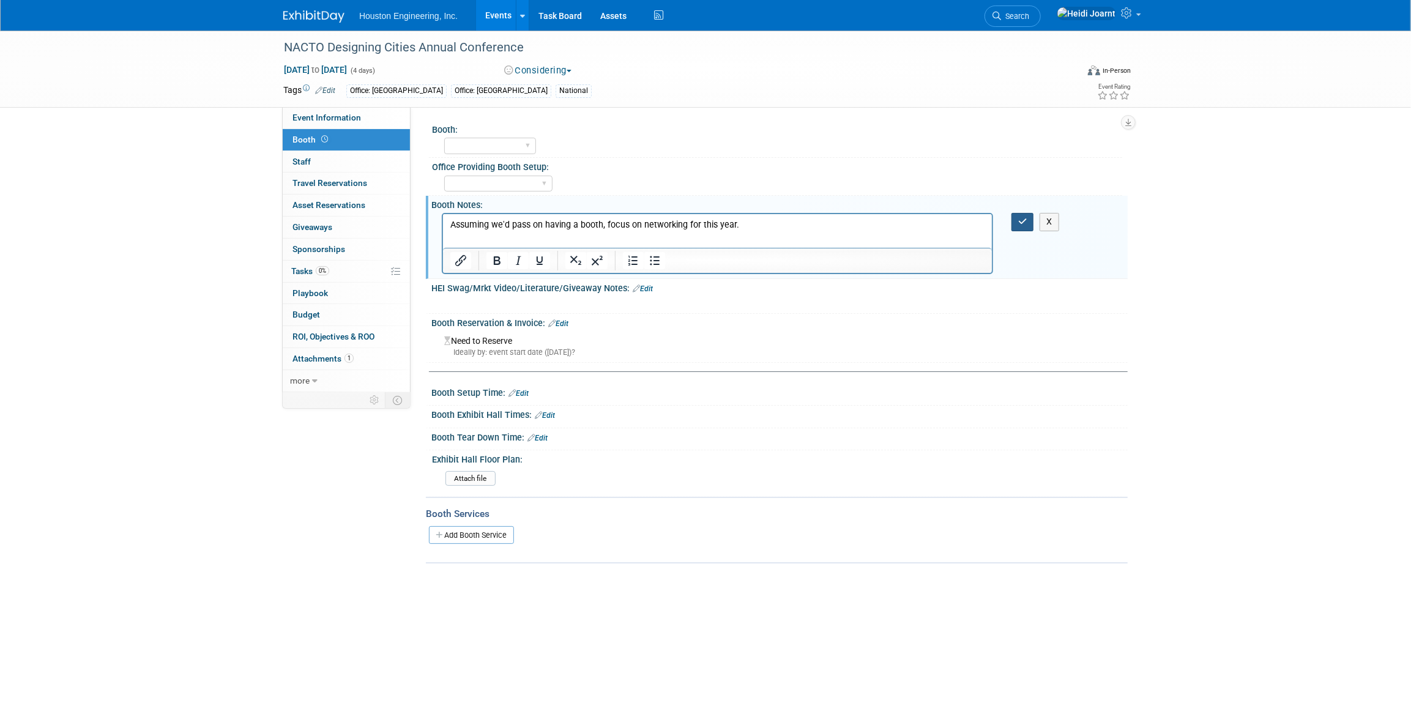
click at [1028, 226] on button "button" at bounding box center [1023, 222] width 23 height 18
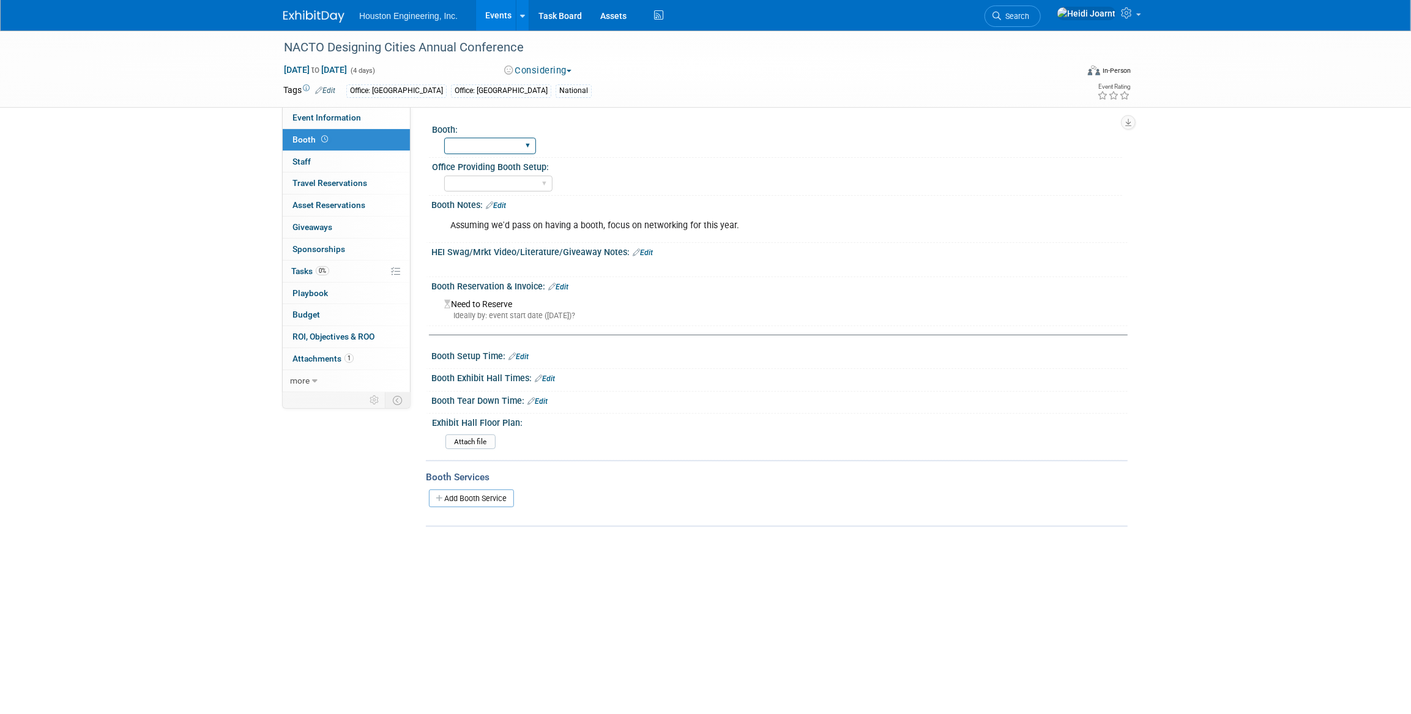
click at [524, 150] on select "Yes No" at bounding box center [490, 146] width 92 height 17
select select "No"
click at [444, 138] on select "Yes No" at bounding box center [490, 146] width 92 height 17
click at [357, 113] on span "Event Information" at bounding box center [327, 118] width 69 height 10
select select "1 - GNG/KO Needed"
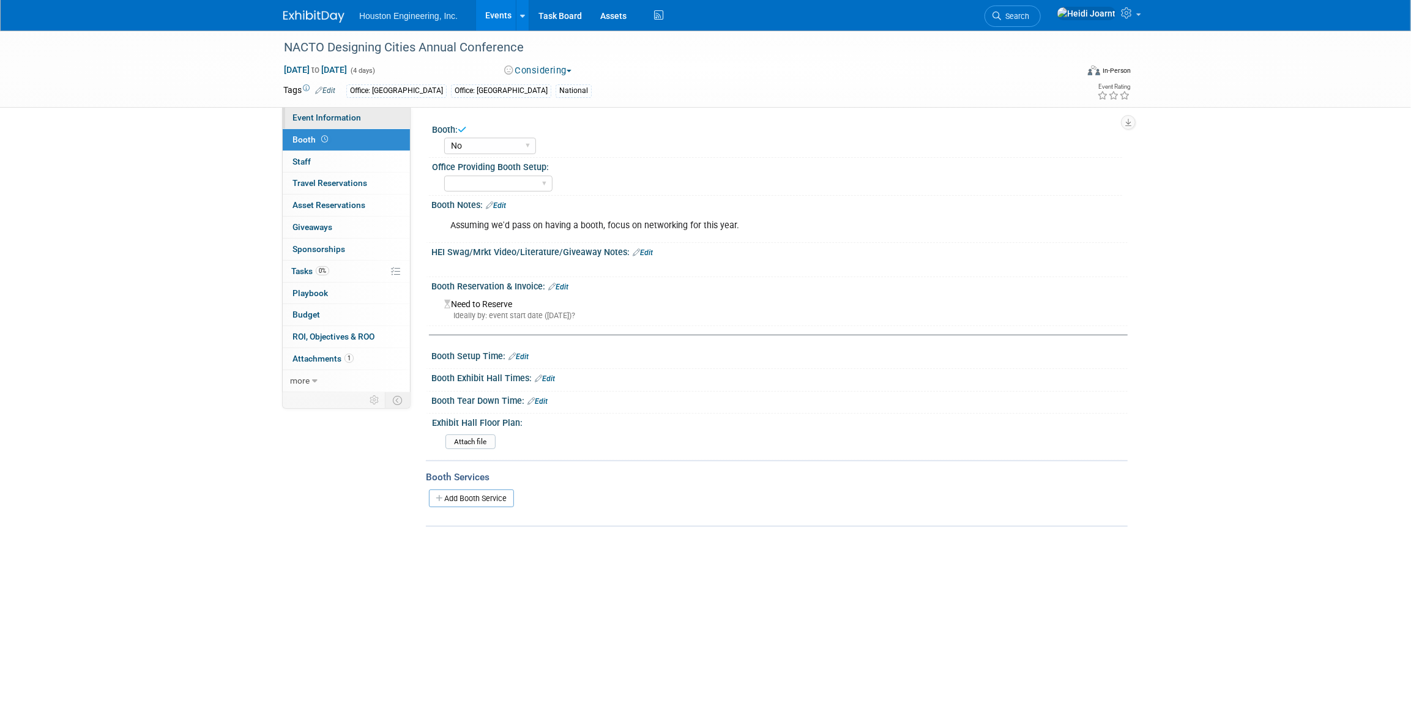
select select "No"
select select "Transportation"
